Goal: Transaction & Acquisition: Purchase product/service

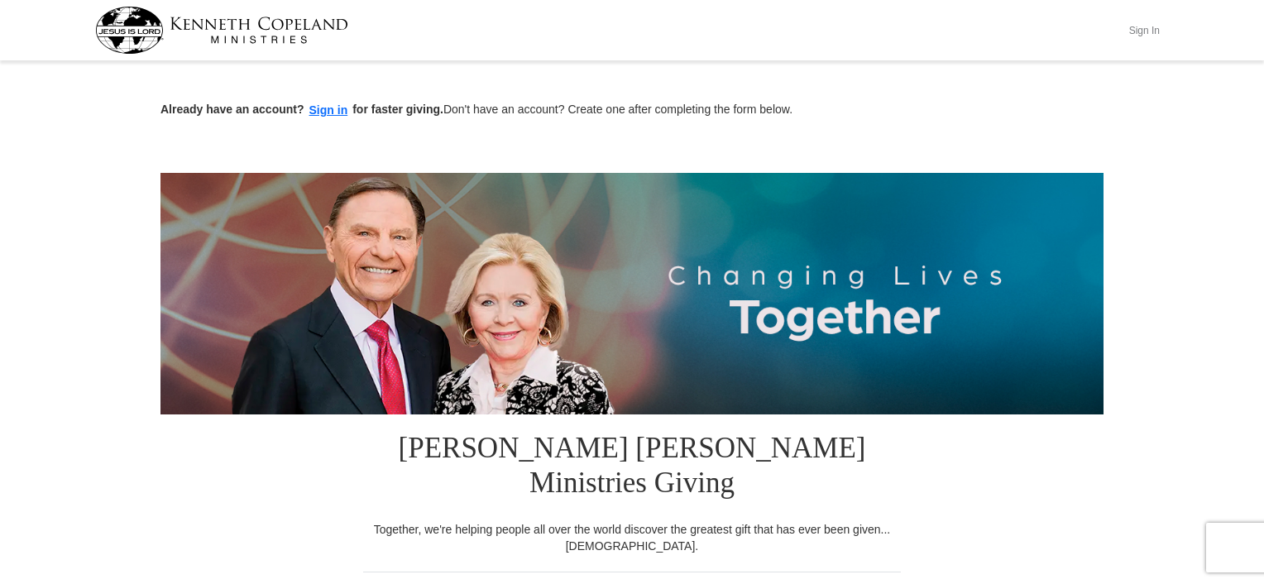
click at [1141, 29] on button "Sign In" at bounding box center [1144, 30] width 50 height 26
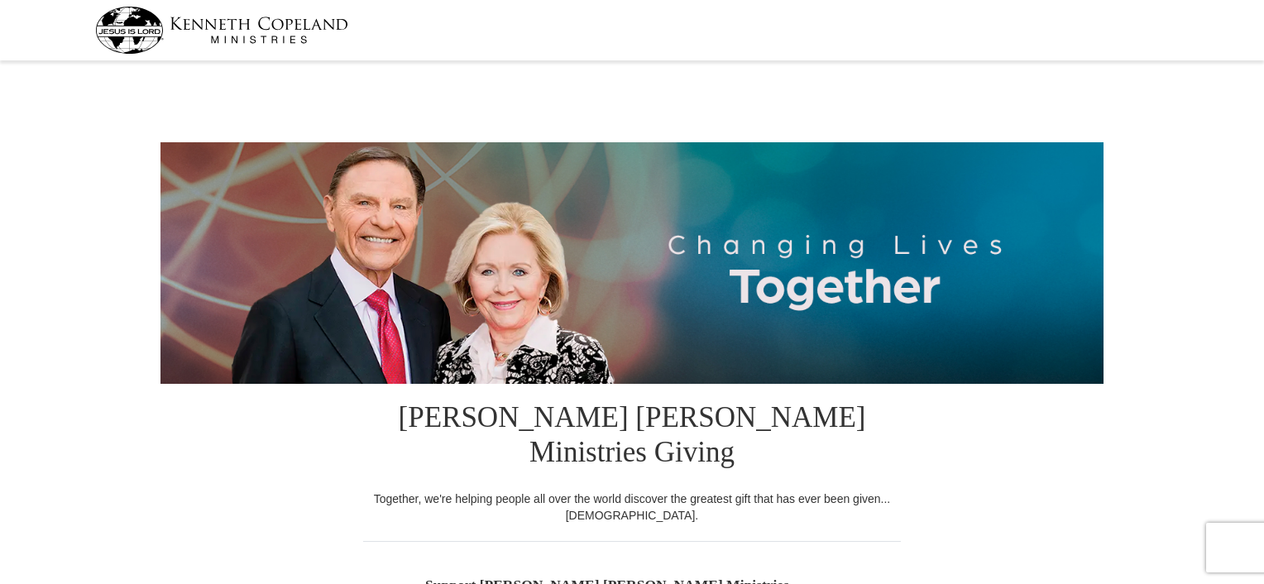
select select "[GEOGRAPHIC_DATA]"
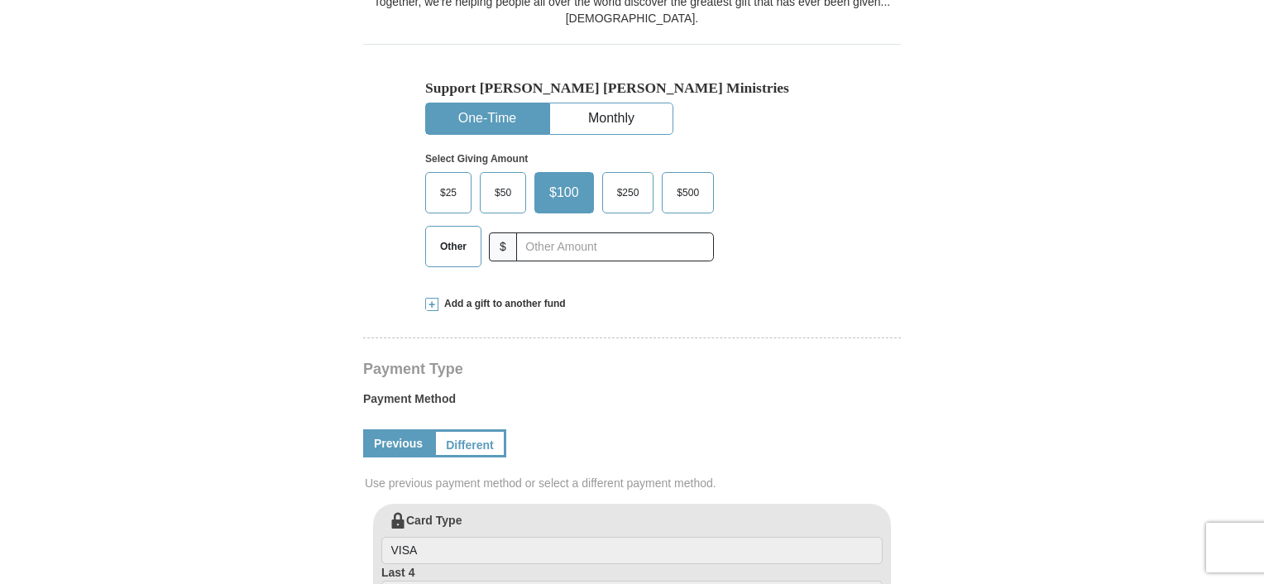
scroll to position [496, 0]
click at [562, 181] on span "$100" at bounding box center [564, 193] width 46 height 25
click at [0, 0] on input "$100" at bounding box center [0, 0] width 0 height 0
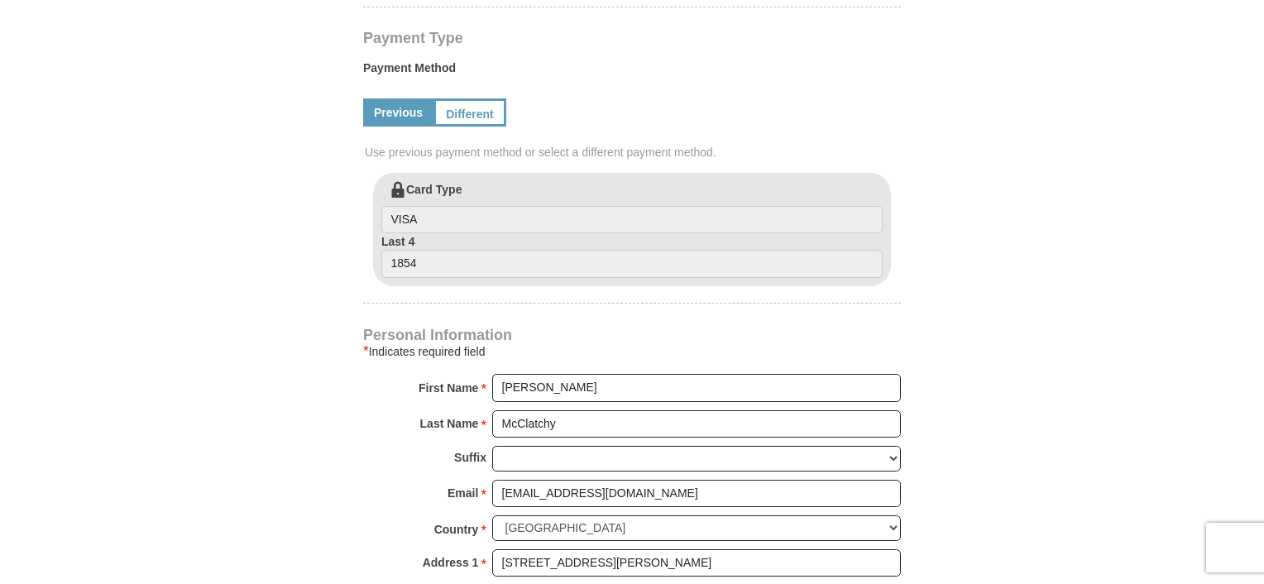
scroll to position [827, 0]
click at [404, 99] on link "Previous" at bounding box center [398, 113] width 70 height 28
click at [460, 99] on link "Different" at bounding box center [467, 113] width 69 height 28
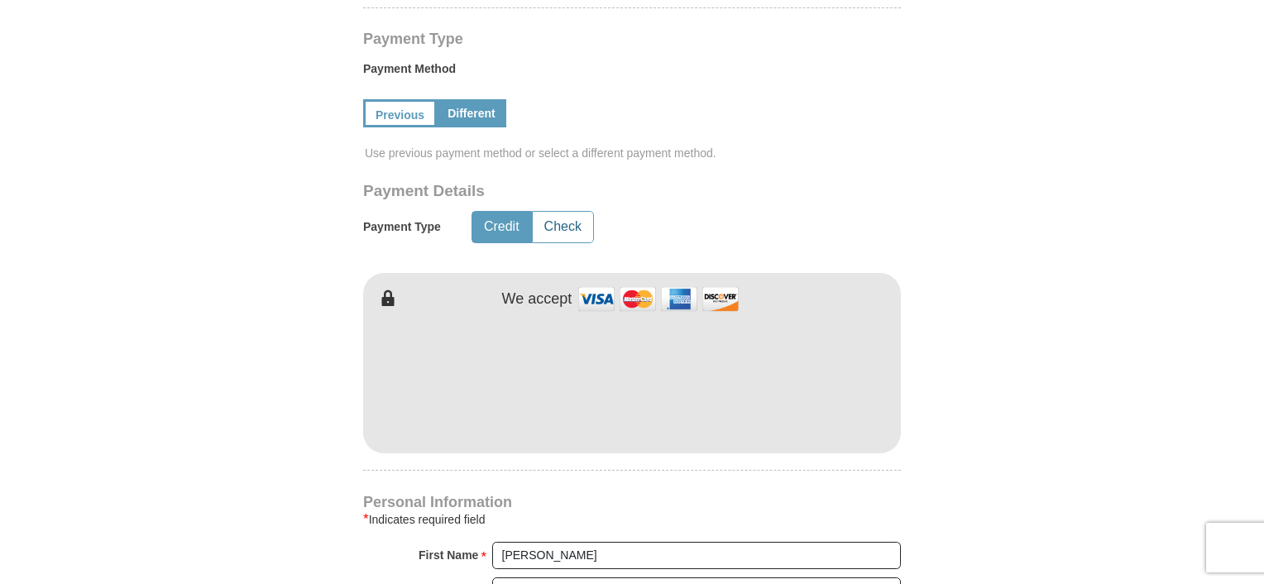
click at [562, 212] on button "Check" at bounding box center [563, 227] width 60 height 31
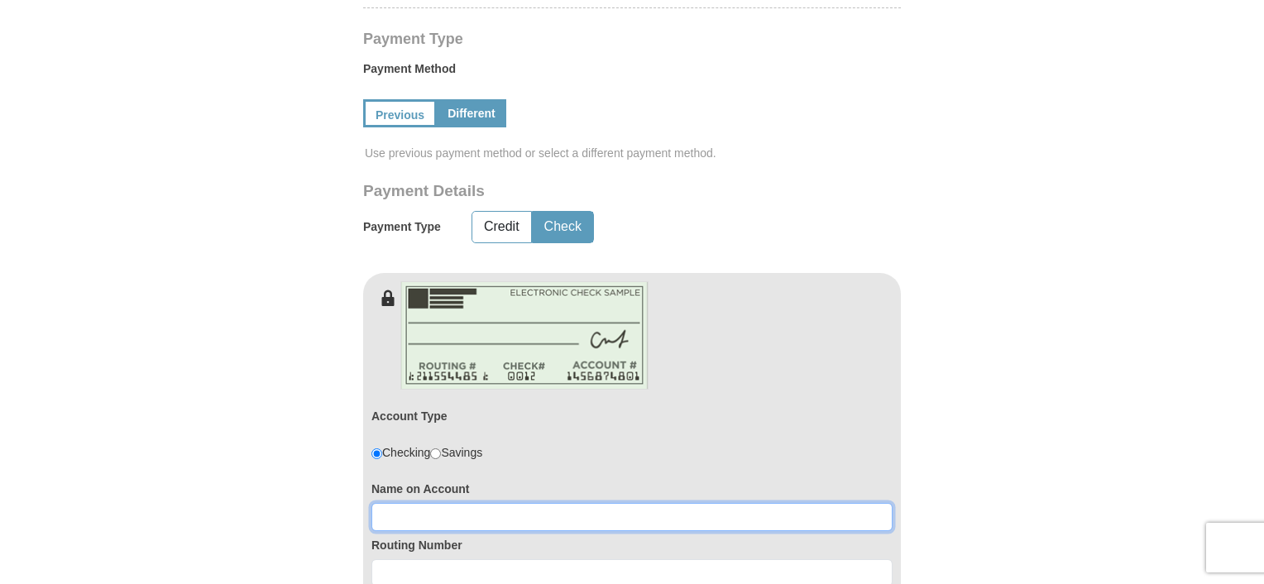
click at [428, 503] on input at bounding box center [631, 517] width 521 height 28
type input "Scott McClatchy"
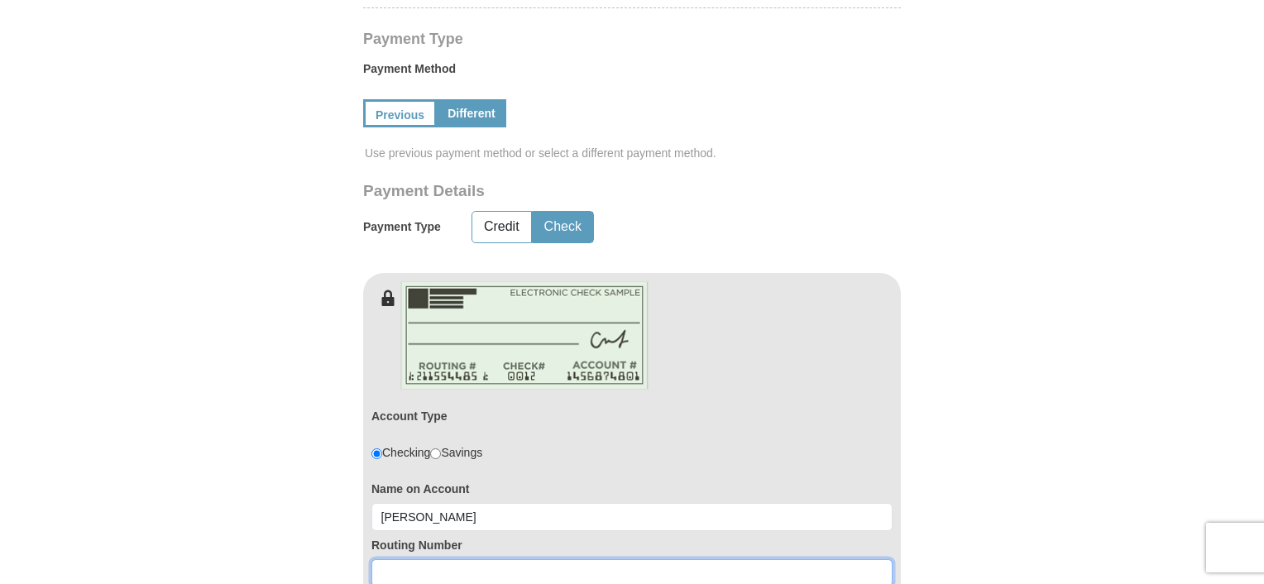
click at [463, 559] on input at bounding box center [631, 573] width 521 height 28
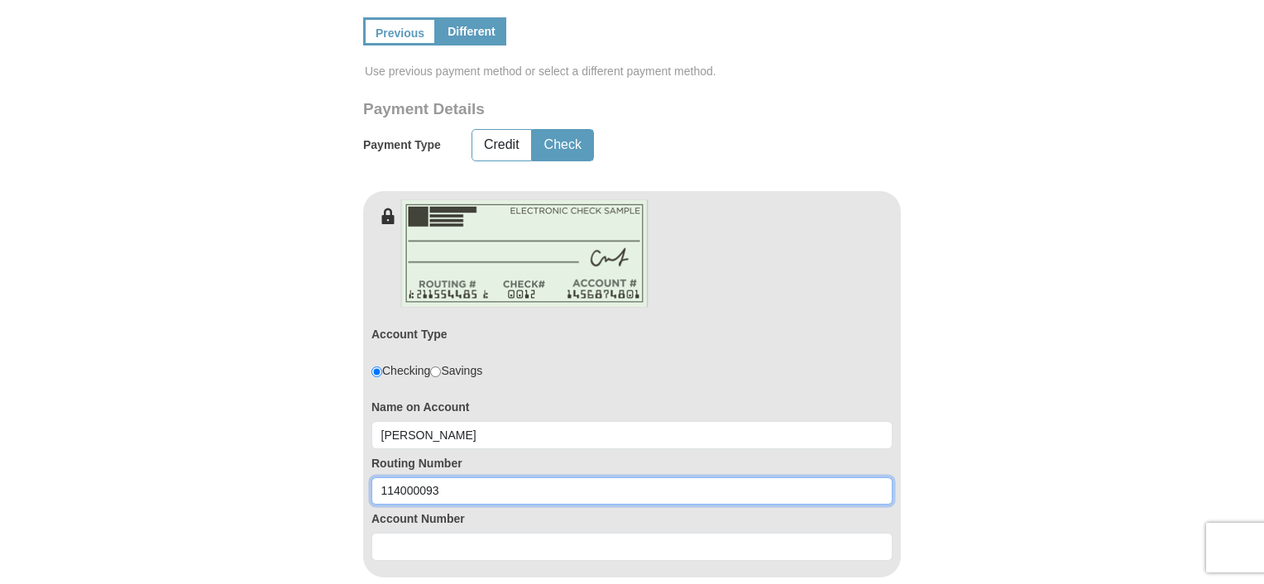
type input "114000093"
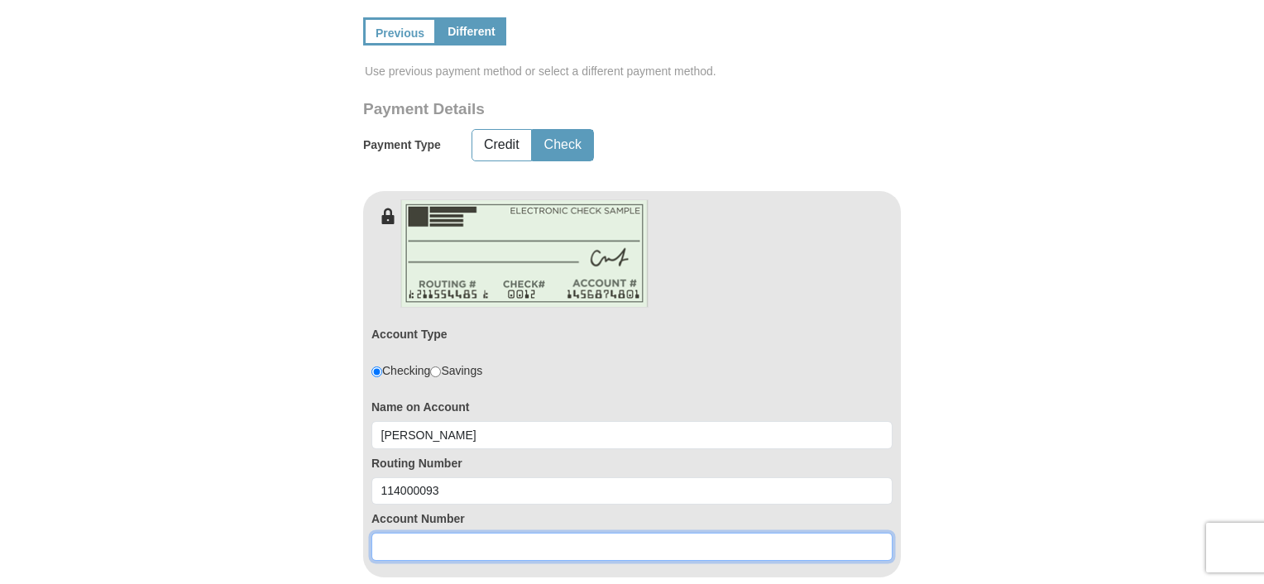
scroll to position [910, 0]
click at [483, 532] on input at bounding box center [631, 546] width 521 height 28
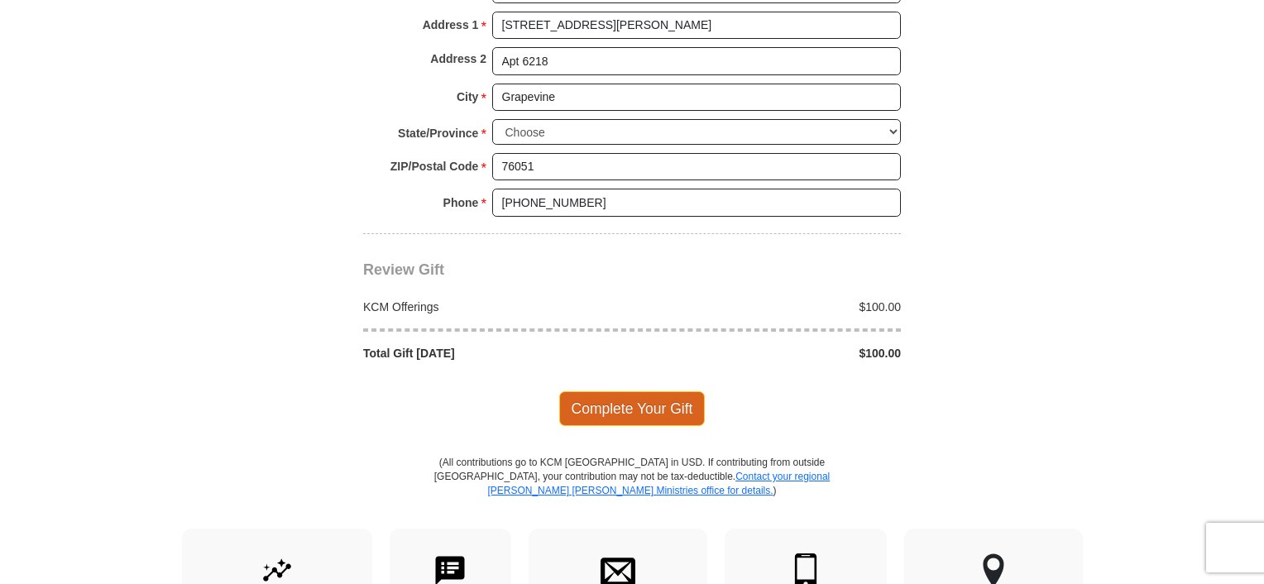
type input "861100695"
click at [624, 392] on span "Complete Your Gift" at bounding box center [632, 409] width 146 height 35
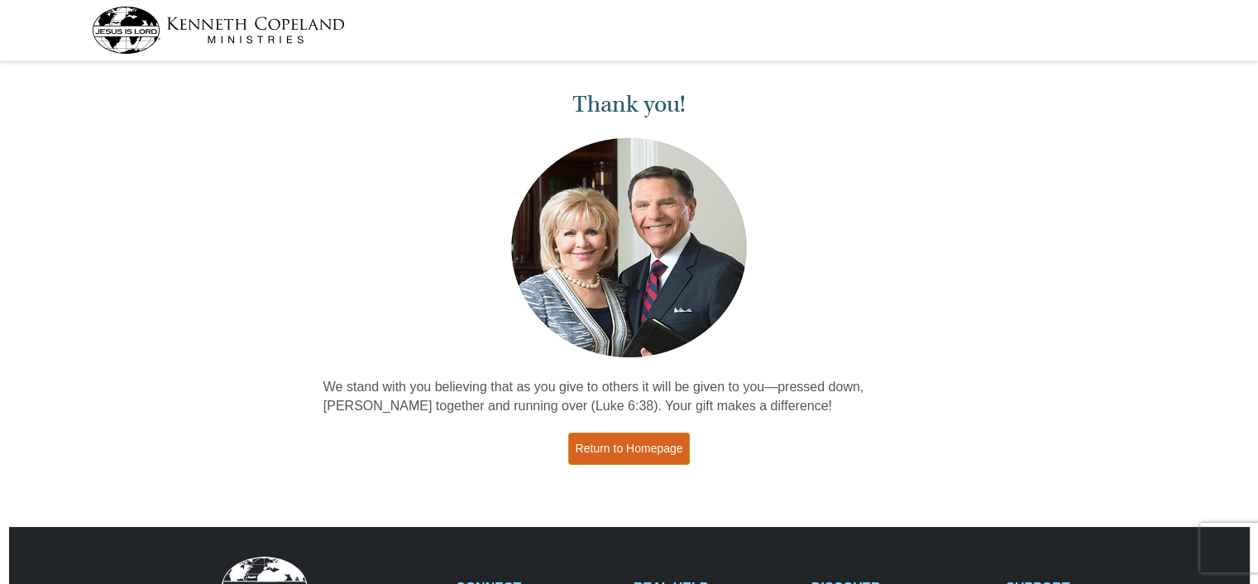
click at [627, 448] on link "Return to Homepage" at bounding box center [629, 449] width 122 height 32
